Goal: Task Accomplishment & Management: Use online tool/utility

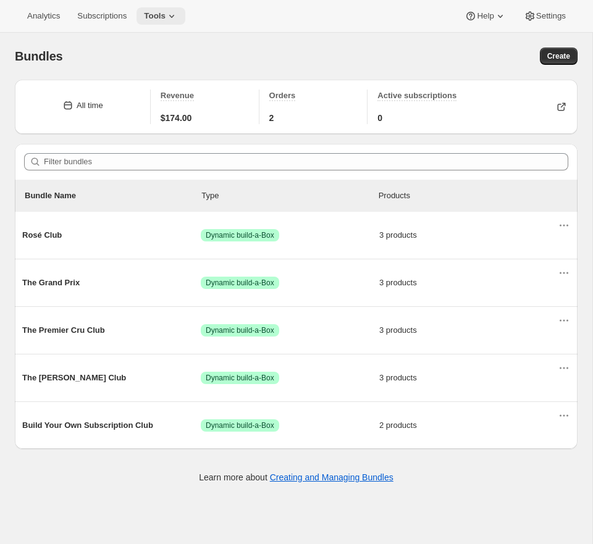
click at [166, 11] on span "Tools" at bounding box center [155, 16] width 22 height 10
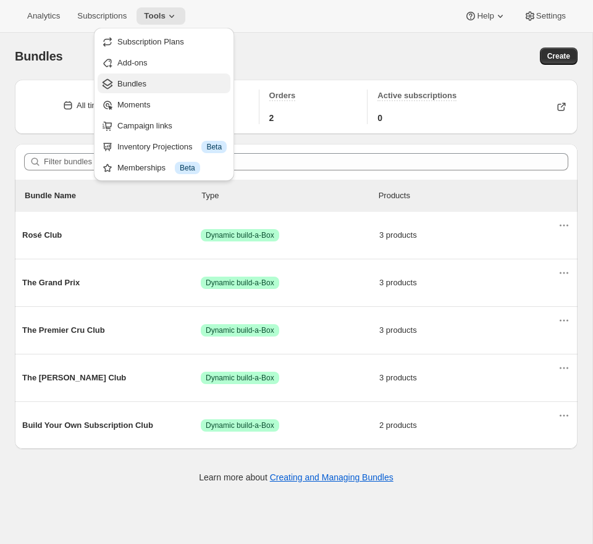
click at [169, 82] on span "Bundles" at bounding box center [171, 84] width 109 height 12
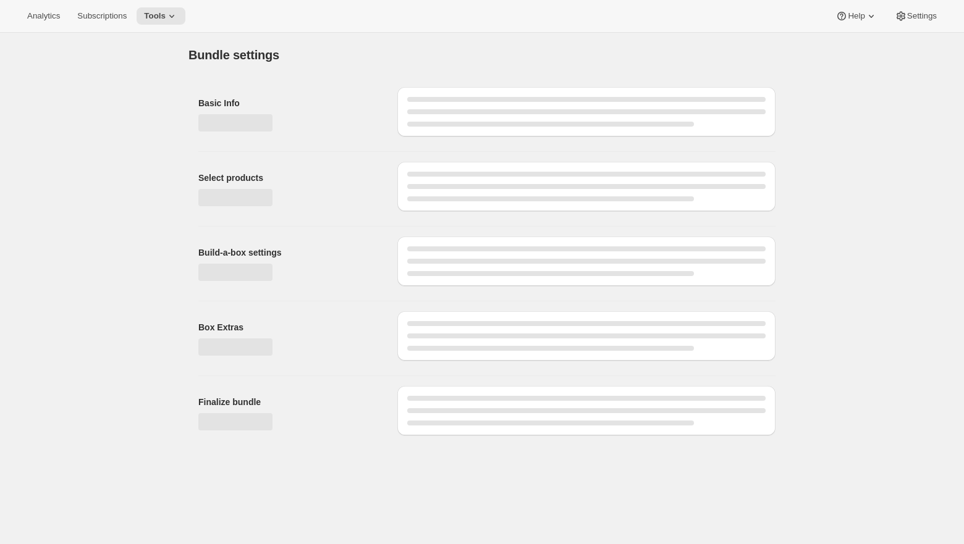
type input "Build Your Own Subscription Club"
select select "minMax"
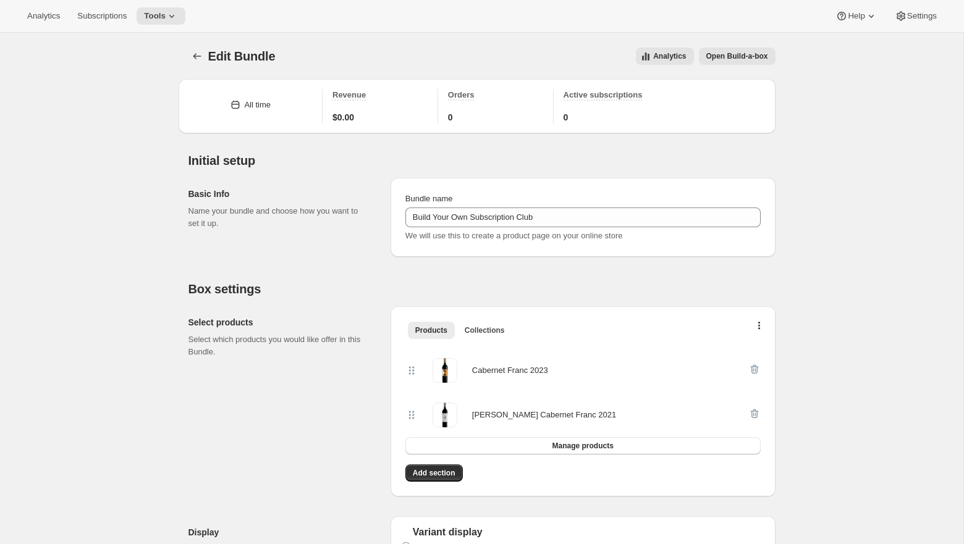
click at [759, 56] on span "Open Build-a-box" at bounding box center [737, 56] width 62 height 10
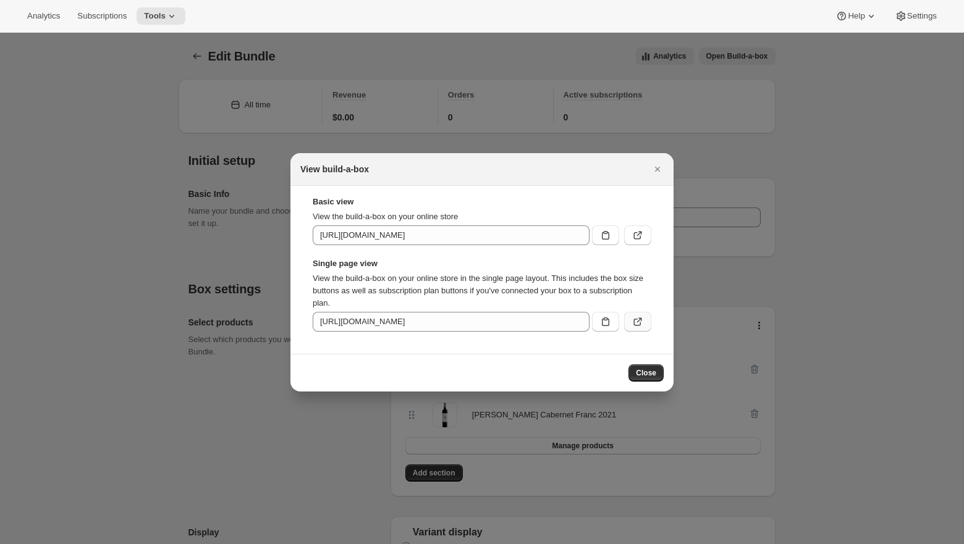
click at [644, 324] on button ":r2i:" at bounding box center [637, 322] width 27 height 20
